Goal: Task Accomplishment & Management: Manage account settings

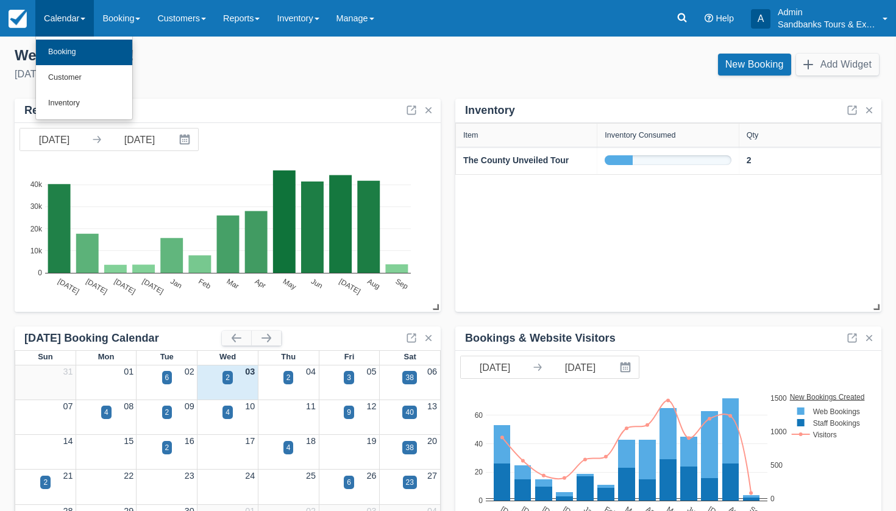
click at [72, 48] on link "Booking" at bounding box center [84, 53] width 96 height 26
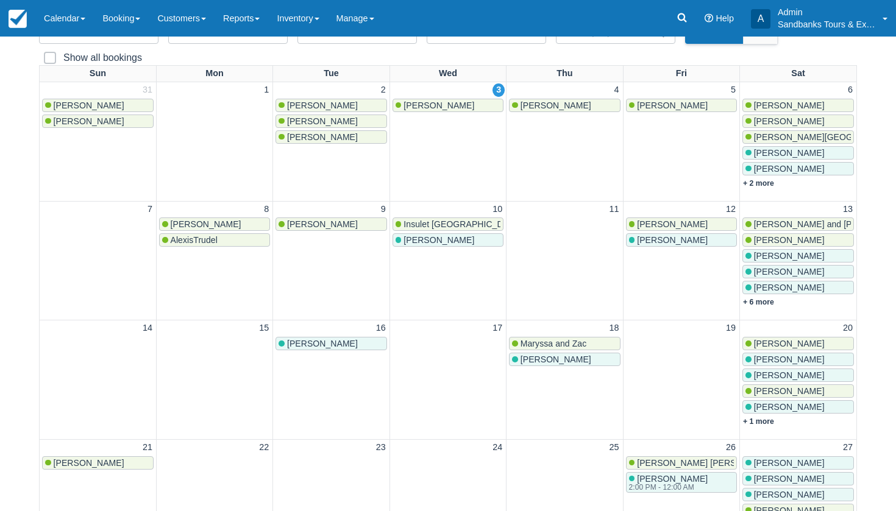
scroll to position [114, 0]
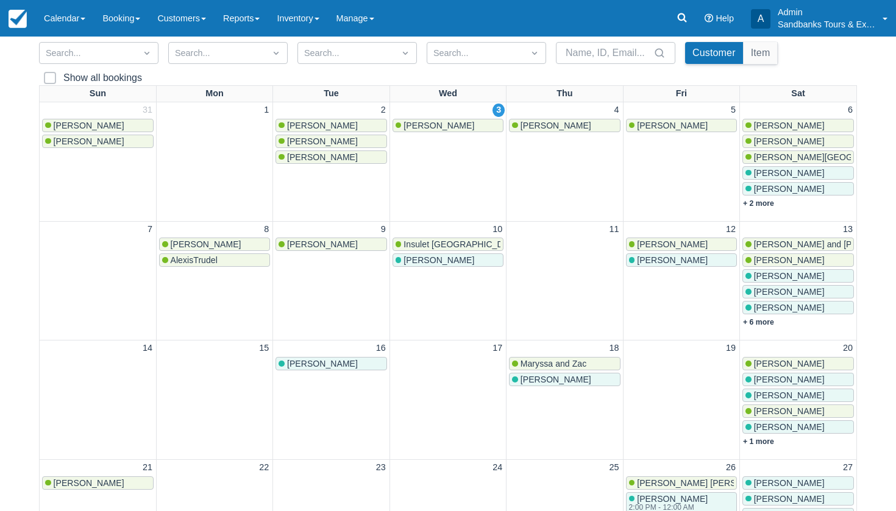
click at [442, 127] on div "Ron Pike" at bounding box center [447, 126] width 105 height 10
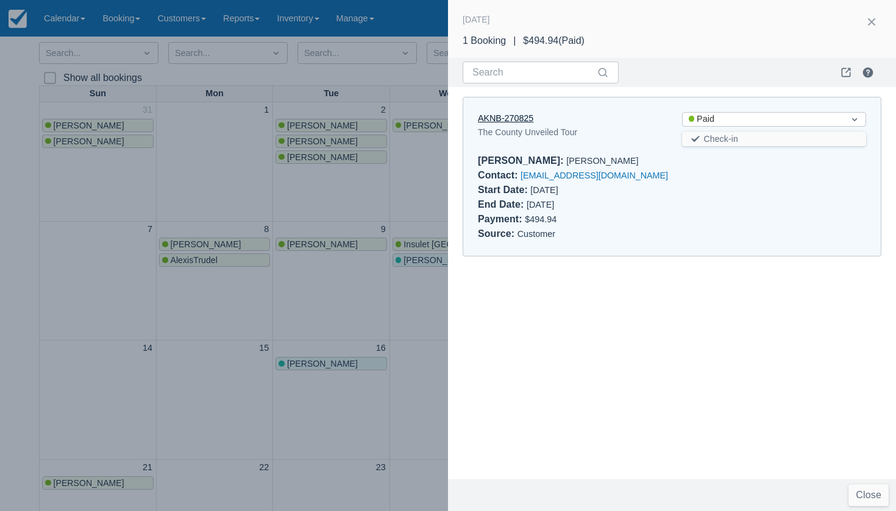
click at [496, 118] on link "AKNB-270825" at bounding box center [505, 118] width 55 height 10
click at [317, 294] on div at bounding box center [448, 255] width 896 height 511
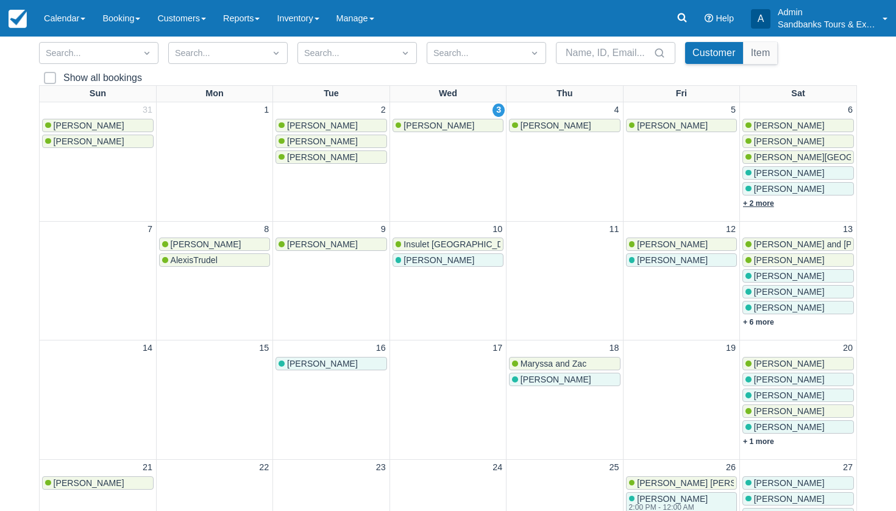
click at [763, 202] on link "+ 2 more" at bounding box center [758, 203] width 31 height 9
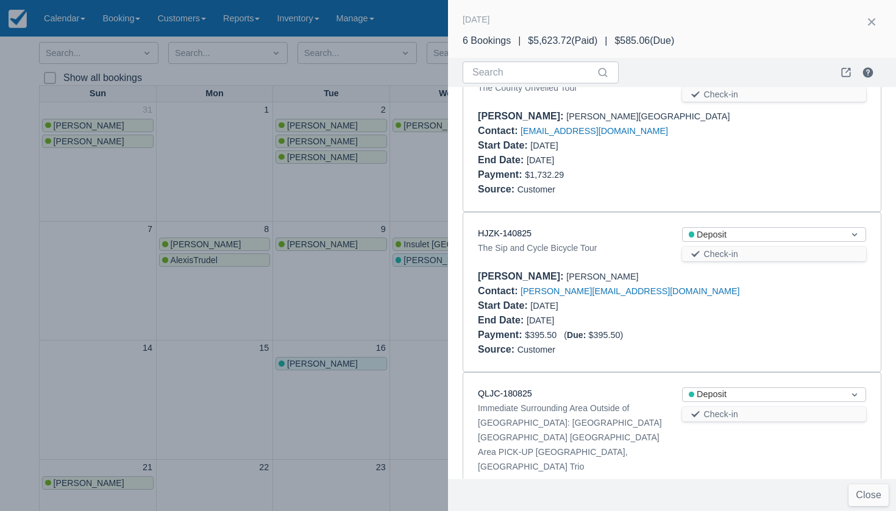
scroll to position [377, 0]
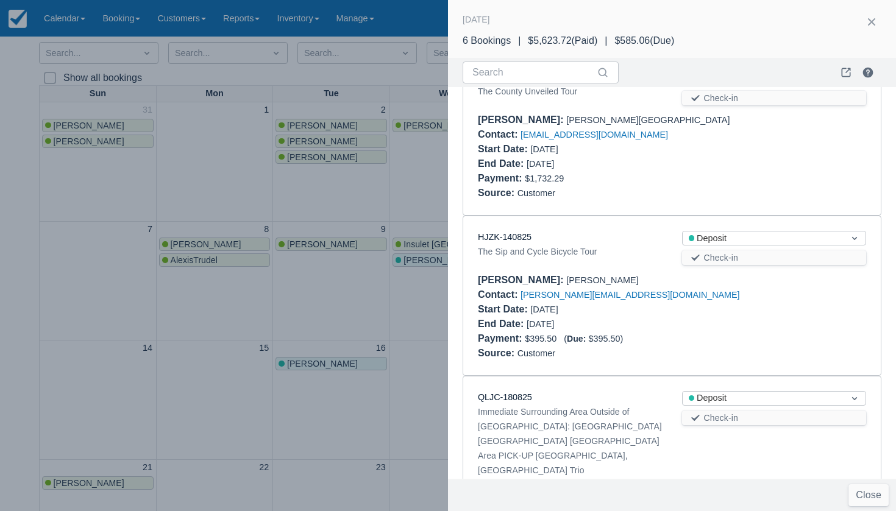
click at [427, 209] on div at bounding box center [448, 255] width 896 height 511
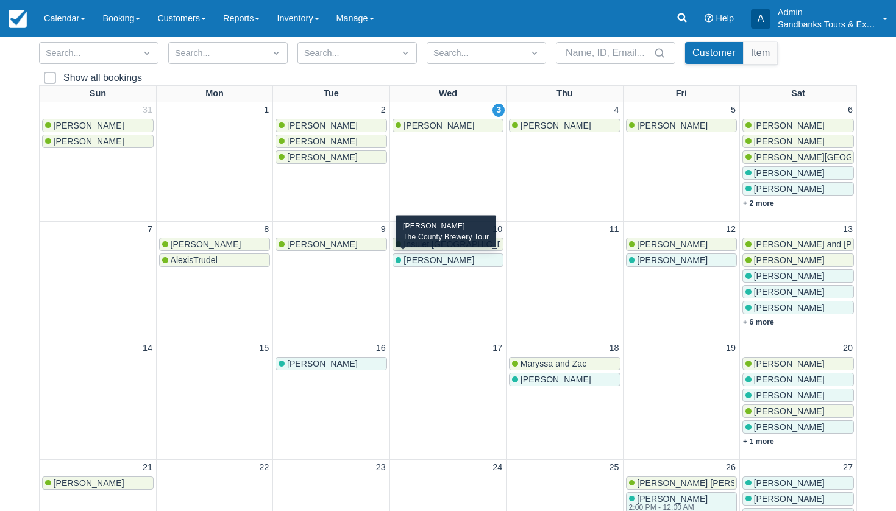
click at [426, 258] on span "Robin Ransom" at bounding box center [438, 260] width 71 height 10
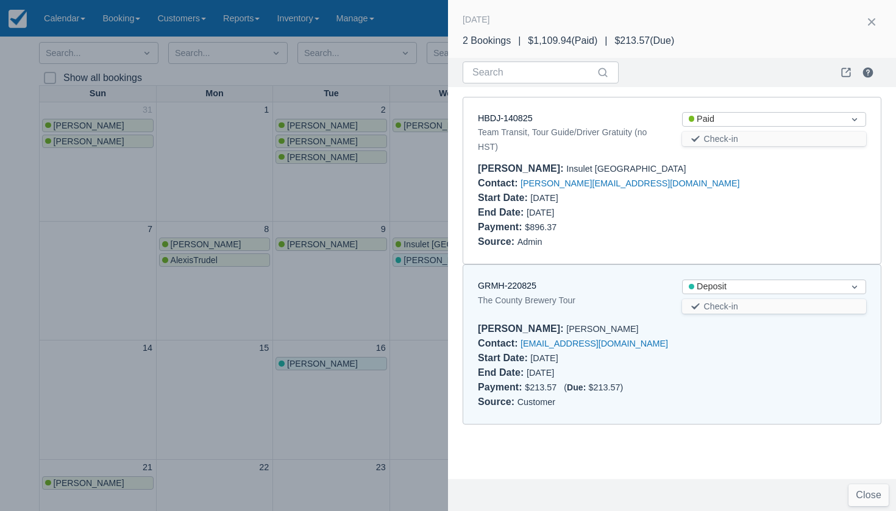
click at [351, 309] on div at bounding box center [448, 255] width 896 height 511
